Goal: Task Accomplishment & Management: Manage account settings

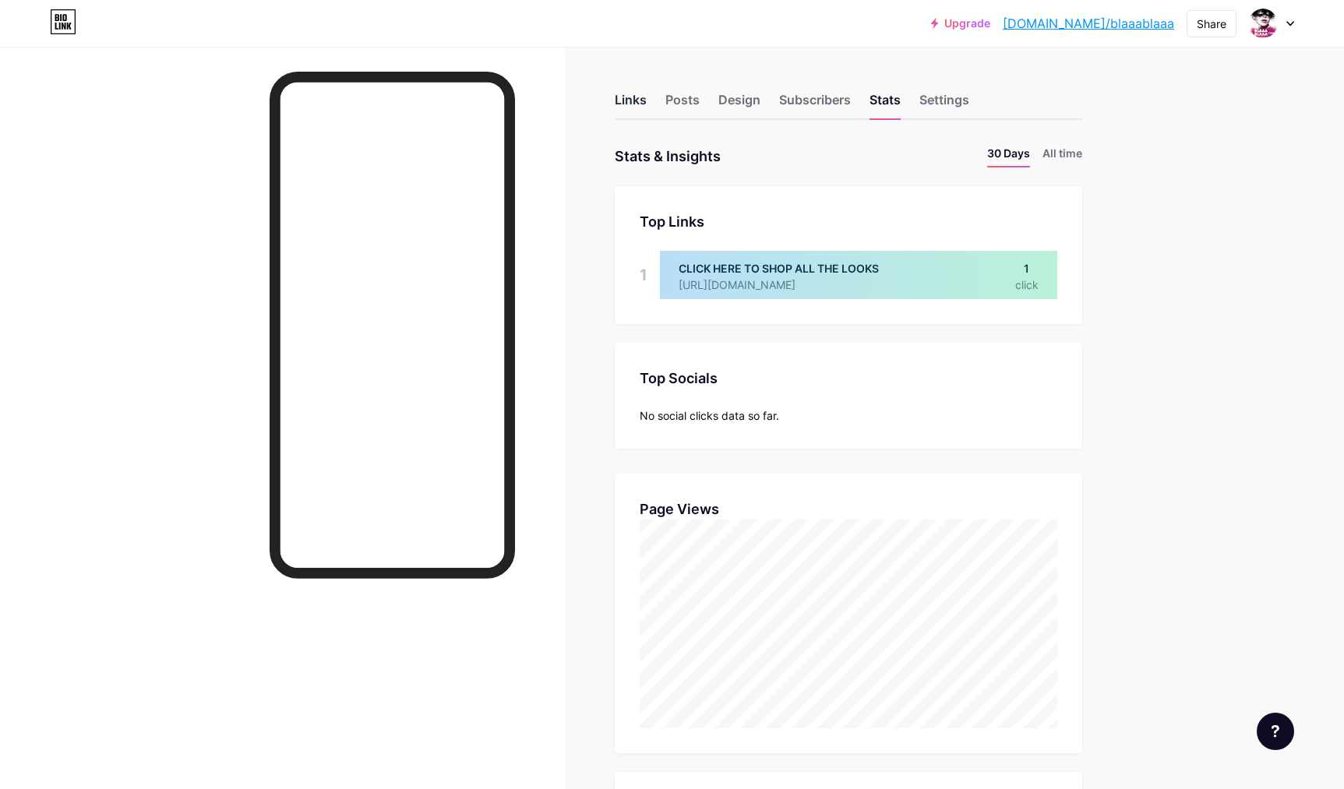
scroll to position [789, 1344]
click at [626, 100] on div "Links" at bounding box center [631, 104] width 32 height 28
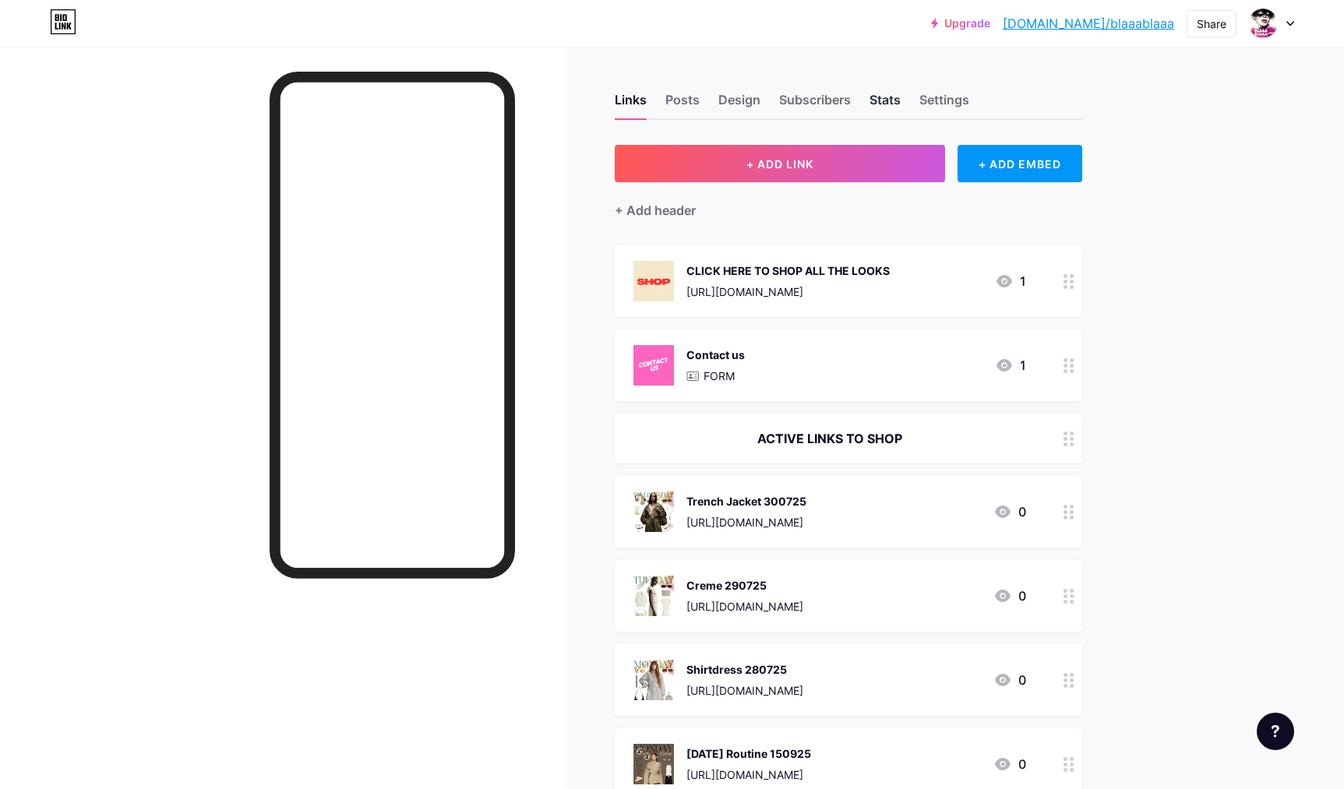
click at [886, 99] on div "Stats" at bounding box center [884, 104] width 31 height 28
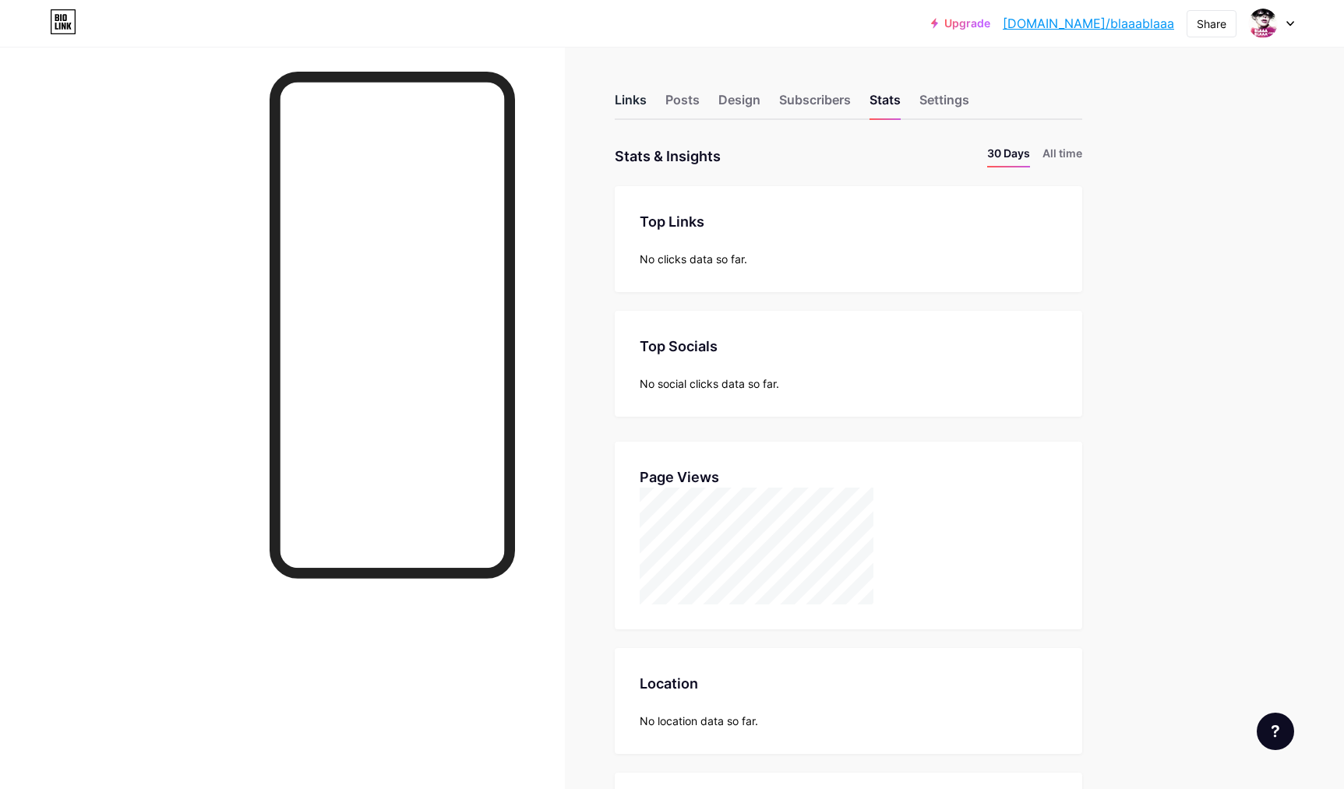
click at [626, 102] on div "Links" at bounding box center [631, 104] width 32 height 28
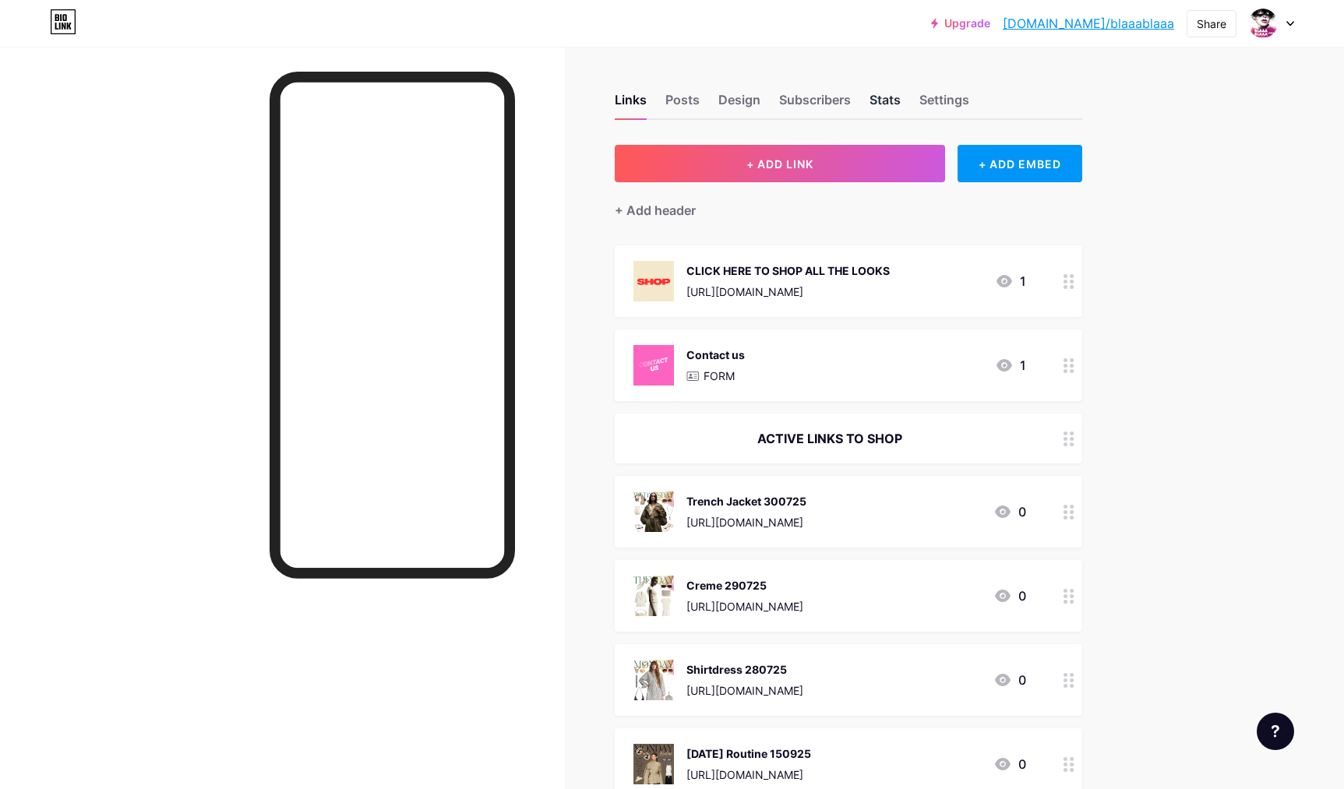
click at [875, 100] on div "Stats" at bounding box center [884, 104] width 31 height 28
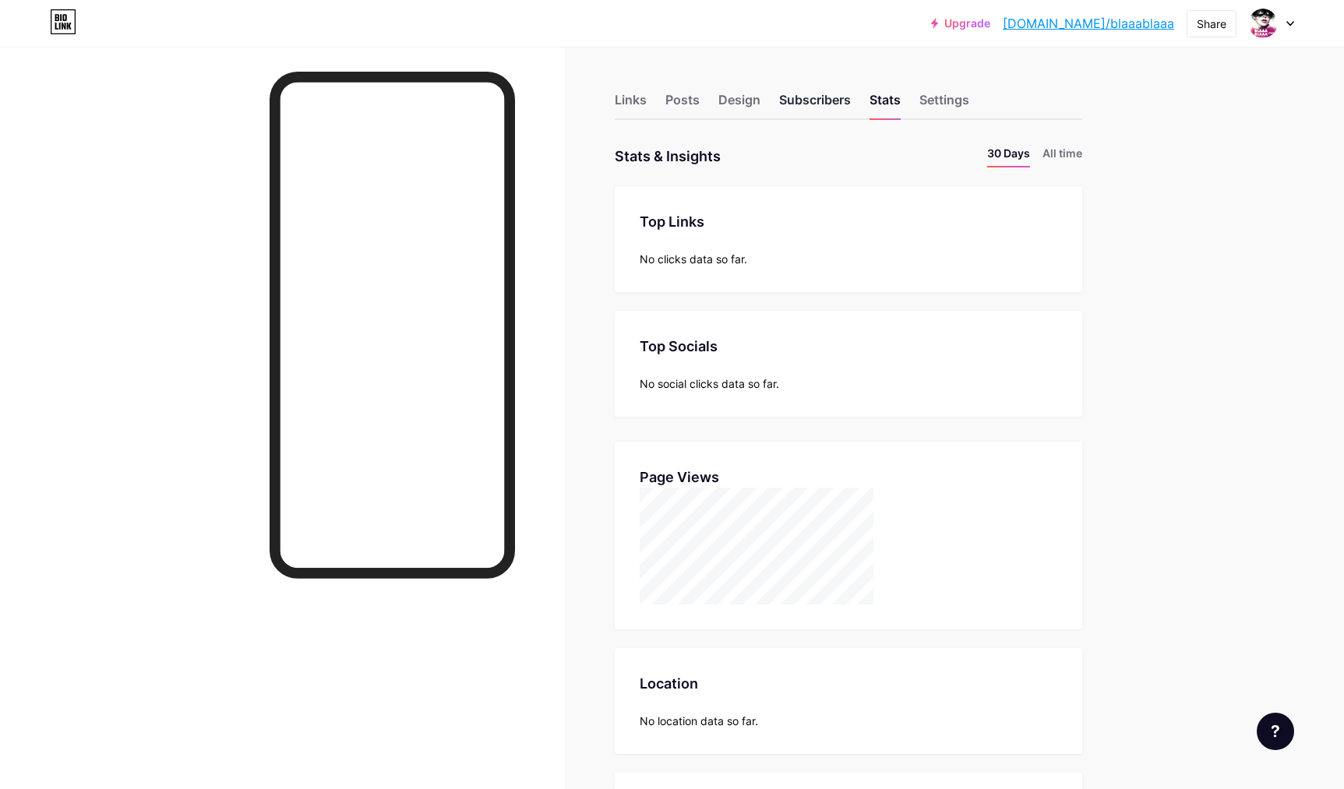
click at [808, 104] on div "Subscribers" at bounding box center [815, 104] width 72 height 28
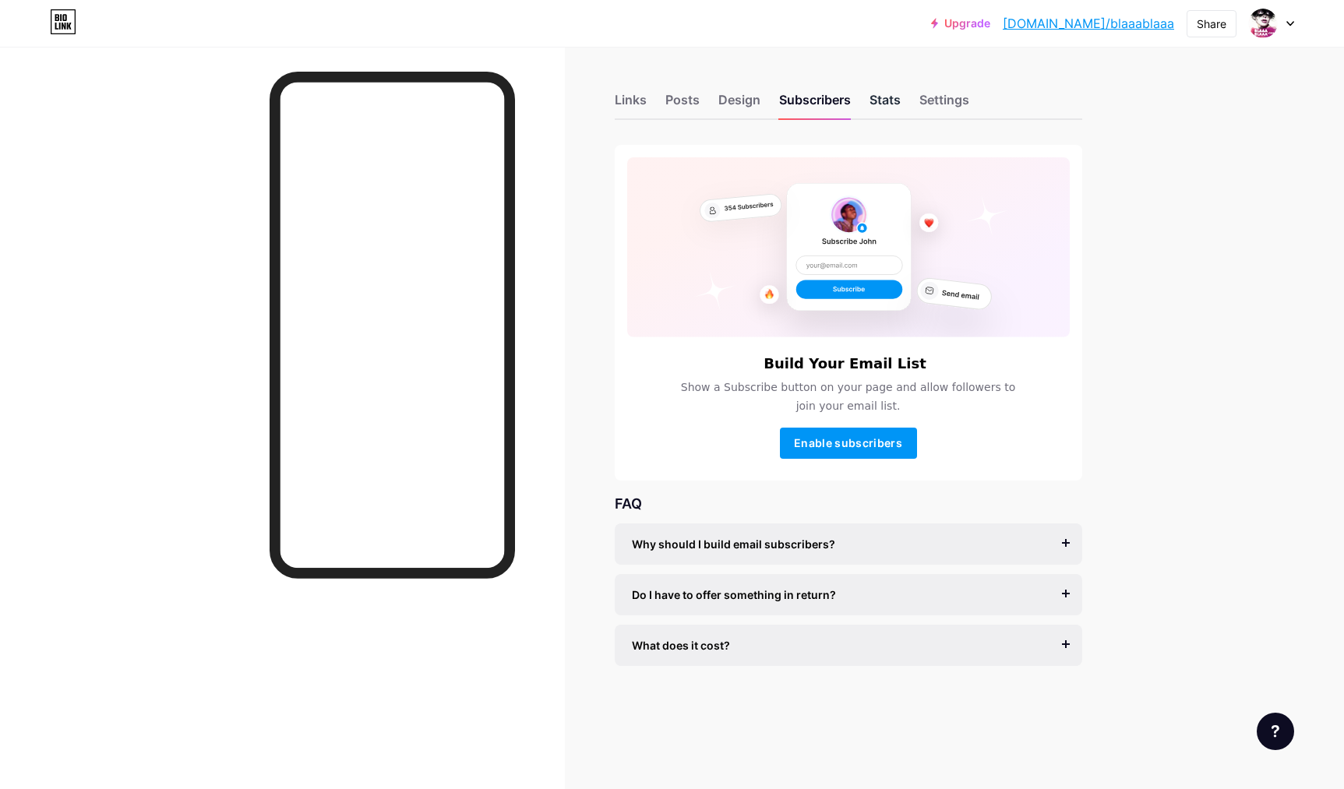
click at [894, 105] on div "Stats" at bounding box center [884, 104] width 31 height 28
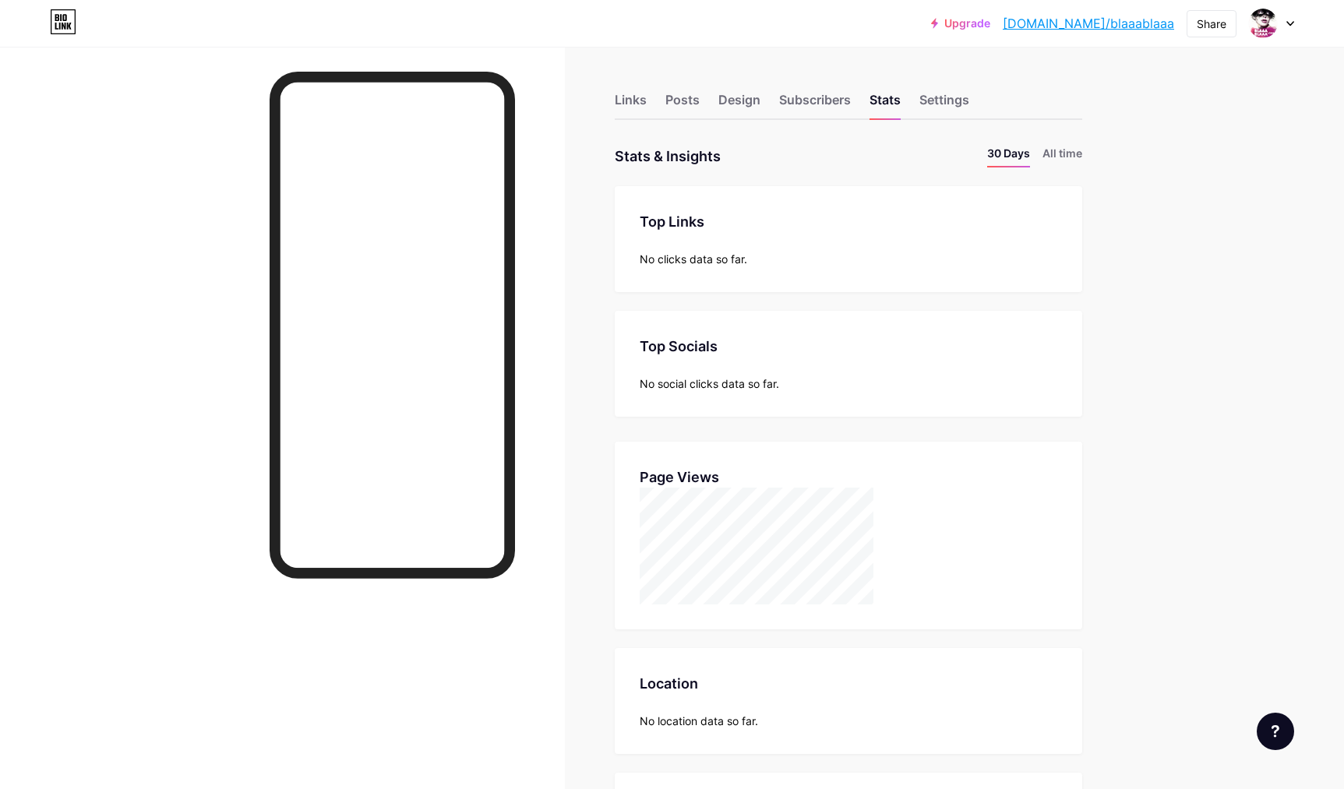
drag, startPoint x: 629, startPoint y: 103, endPoint x: 477, endPoint y: 12, distance: 176.8
click at [629, 103] on div "Links" at bounding box center [631, 104] width 32 height 28
